Goal: Find specific page/section

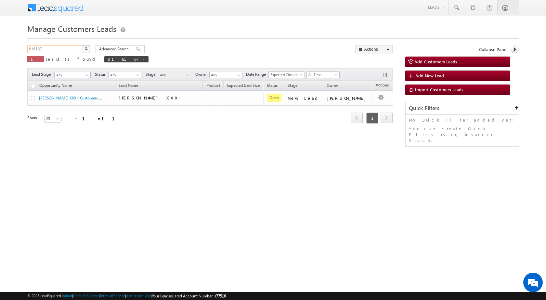
click at [53, 48] on input "816167" at bounding box center [55, 49] width 56 height 8
drag, startPoint x: 50, startPoint y: 49, endPoint x: 17, endPoint y: 44, distance: 33.6
click at [17, 44] on body "Menu [PERSON_NAME] sitar a8@ks erve." at bounding box center [273, 92] width 546 height 184
type input "Search Customers Leads"
click at [41, 46] on input "text" at bounding box center [55, 49] width 56 height 8
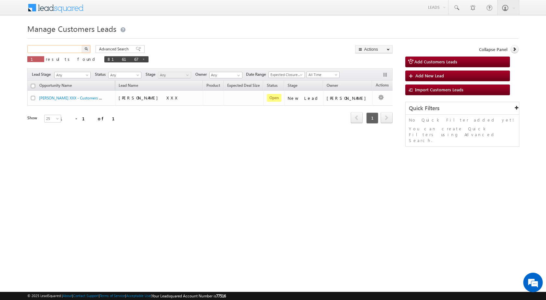
click at [38, 50] on input "text" at bounding box center [55, 49] width 56 height 8
type input "826140"
click at [82, 45] on button "button" at bounding box center [86, 49] width 8 height 8
drag, startPoint x: 49, startPoint y: 48, endPoint x: 0, endPoint y: 40, distance: 49.4
click at [0, 40] on body "Menu [PERSON_NAME] sitar a8@ks erve." at bounding box center [273, 92] width 546 height 184
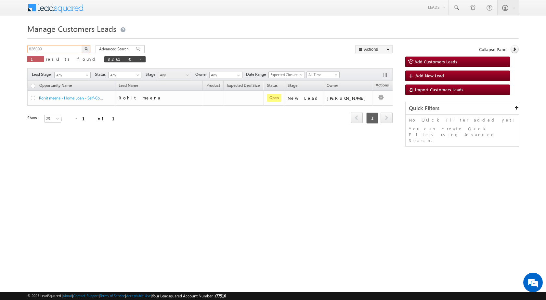
type input "826099"
click at [82, 45] on button "button" at bounding box center [86, 49] width 8 height 8
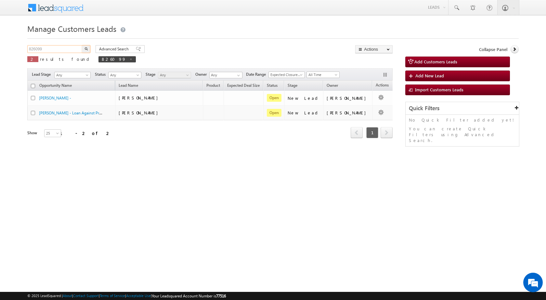
drag, startPoint x: 54, startPoint y: 49, endPoint x: 11, endPoint y: 46, distance: 42.7
click at [11, 46] on body "Menu [PERSON_NAME] sitar a8@ks erve." at bounding box center [273, 92] width 546 height 184
click at [82, 45] on button "button" at bounding box center [86, 49] width 8 height 8
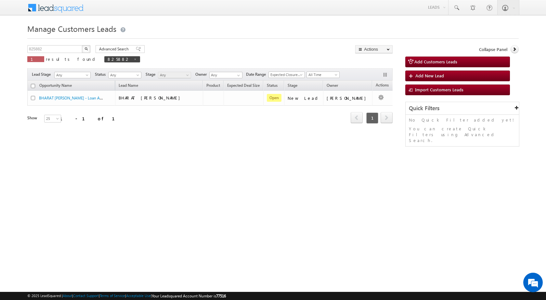
click at [169, 197] on html "Menu [PERSON_NAME] sitar a8@ks erve." at bounding box center [273, 100] width 546 height 201
drag, startPoint x: 45, startPoint y: 48, endPoint x: 5, endPoint y: 51, distance: 40.8
click at [6, 51] on body "Menu [PERSON_NAME] sitar a8@ks erve." at bounding box center [273, 92] width 546 height 184
click at [134, 59] on span at bounding box center [135, 59] width 3 height 3
type input "Search Customers Leads"
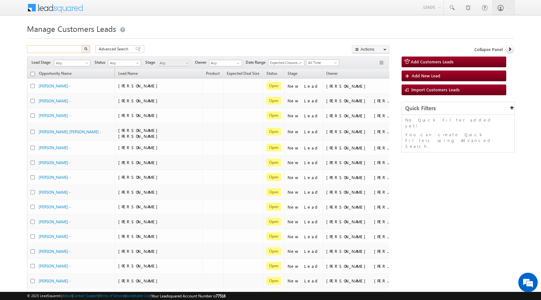
click at [75, 50] on input "text" at bounding box center [55, 49] width 56 height 8
type input "826140"
click at [82, 45] on button "button" at bounding box center [86, 49] width 8 height 8
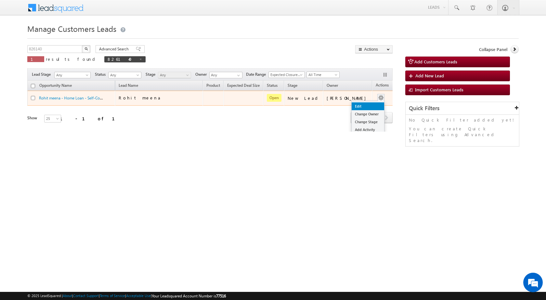
click at [357, 106] on link "Edit" at bounding box center [368, 106] width 32 height 8
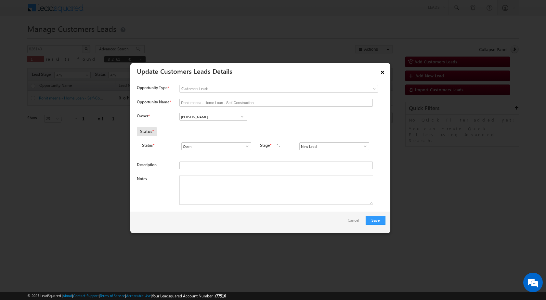
click at [382, 71] on link "×" at bounding box center [382, 70] width 11 height 11
